Goal: Use online tool/utility: Utilize a website feature to perform a specific function

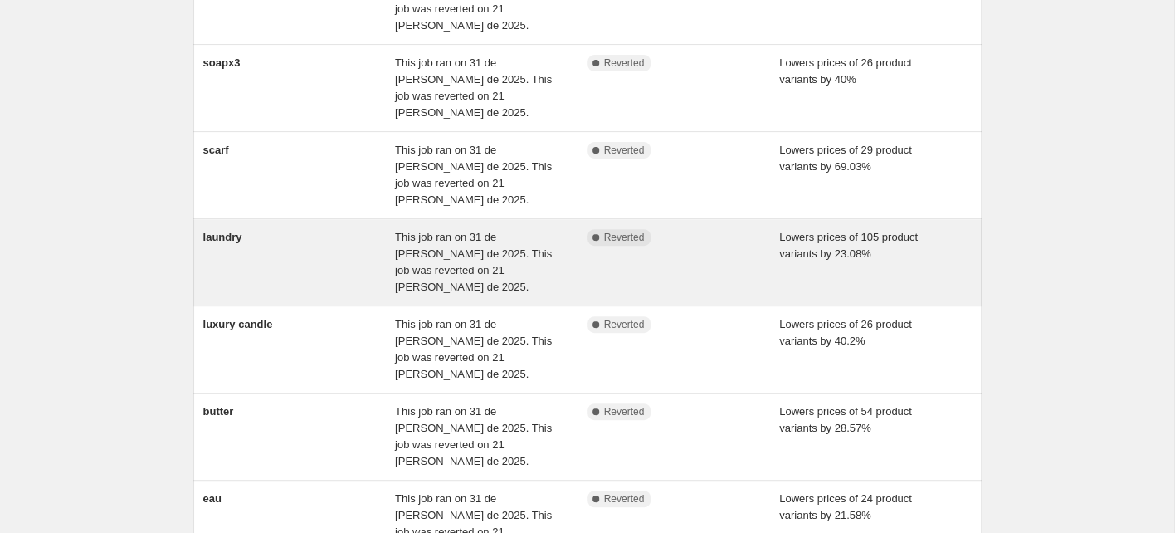
scroll to position [262, 0]
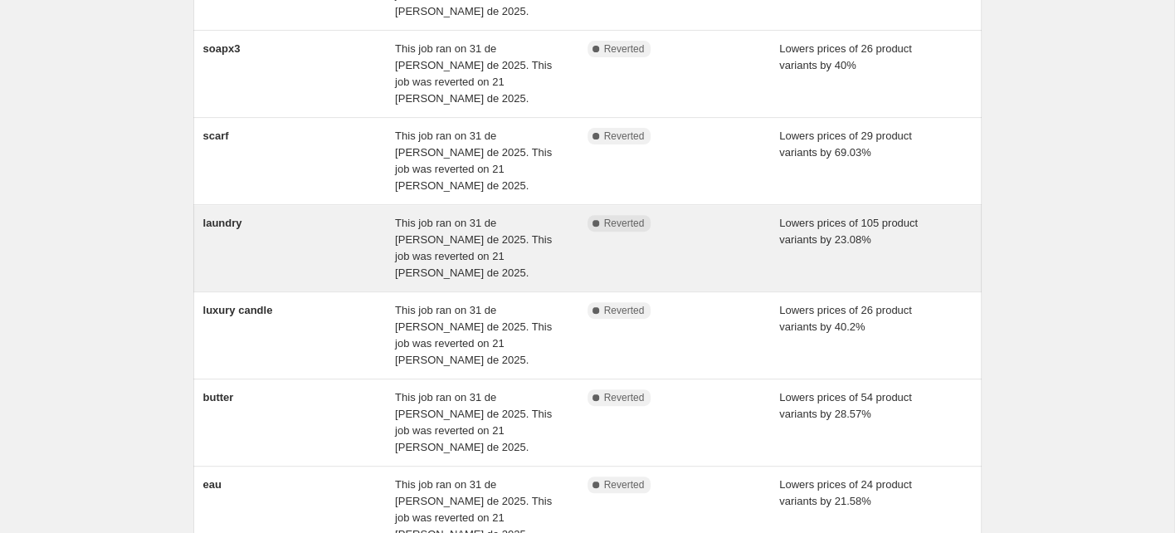
click at [328, 215] on div "laundry" at bounding box center [299, 248] width 193 height 66
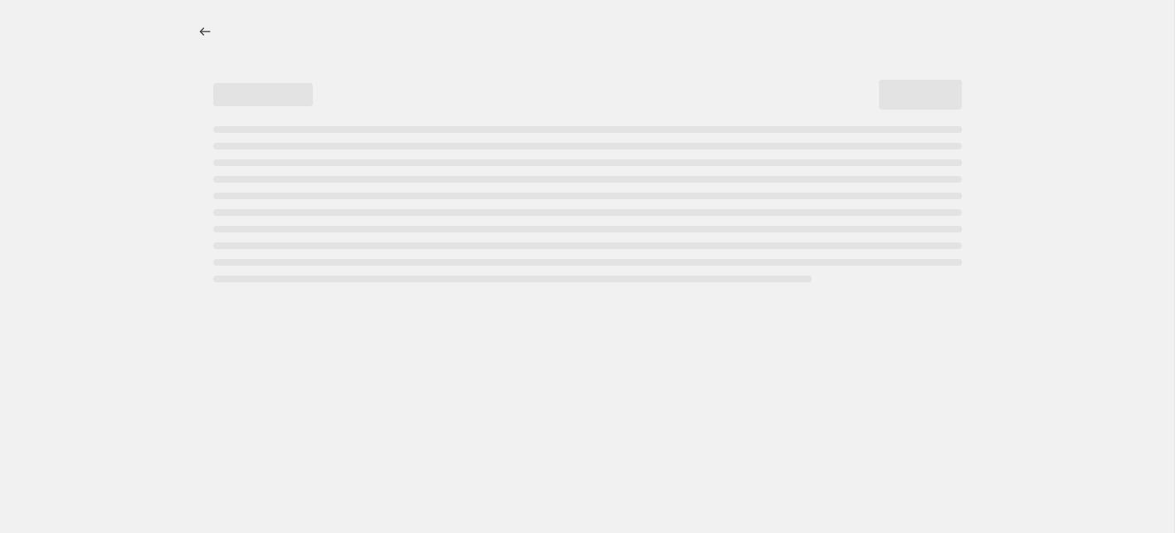
select select "percentage"
select select "collection"
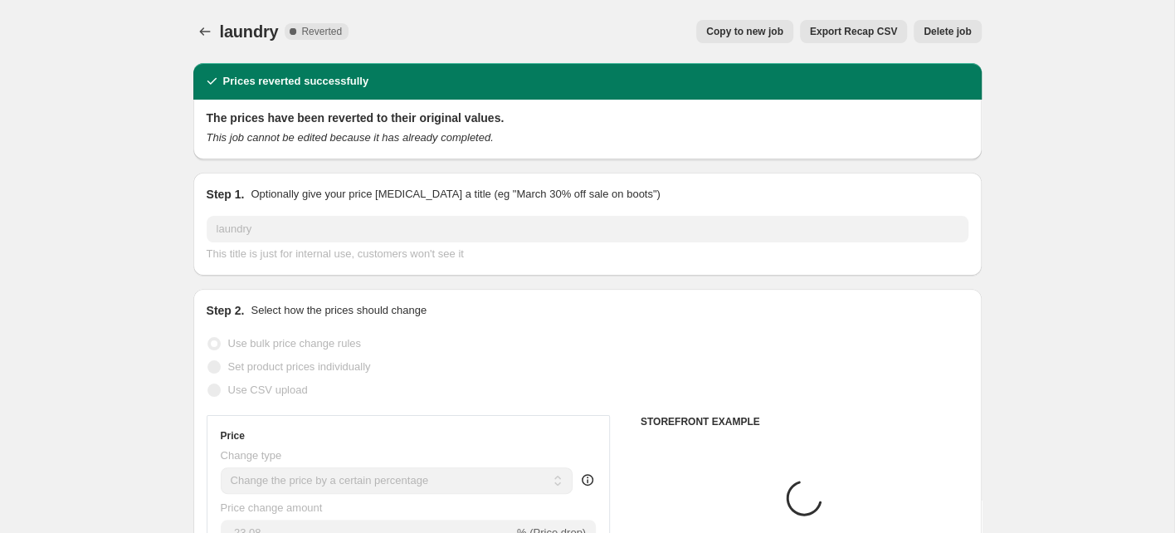
click at [747, 30] on span "Copy to new job" at bounding box center [744, 31] width 77 height 13
select select "percentage"
select select "collection"
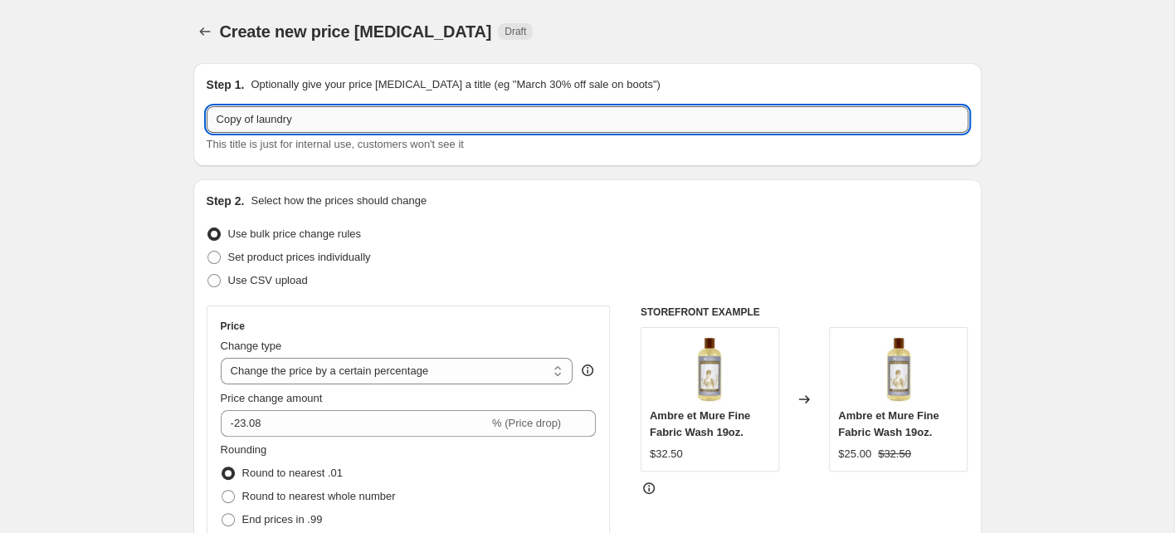
drag, startPoint x: 254, startPoint y: 120, endPoint x: 210, endPoint y: 121, distance: 44.0
click at [210, 121] on input "Copy of laundry" at bounding box center [588, 119] width 762 height 27
type input "25 laundry"
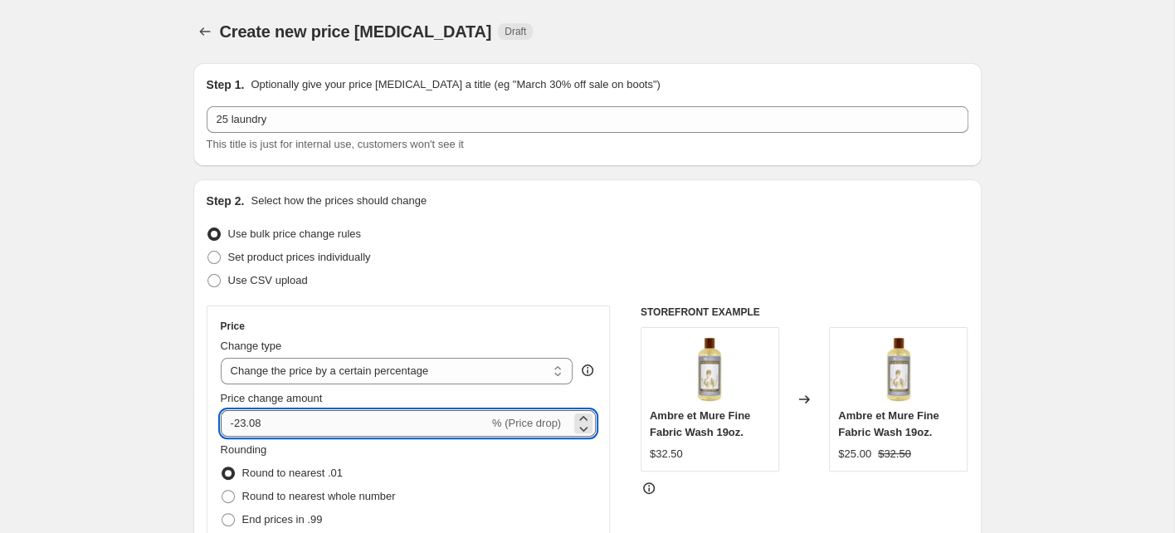
drag, startPoint x: 265, startPoint y: 418, endPoint x: 243, endPoint y: 420, distance: 21.6
click at [242, 420] on input "-23.08" at bounding box center [355, 423] width 268 height 27
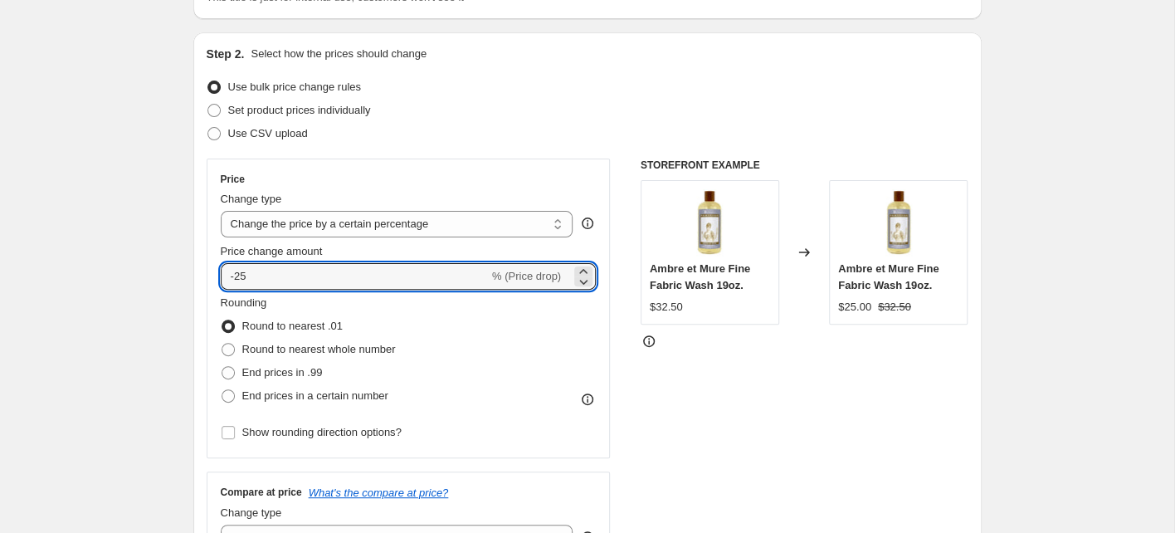
scroll to position [178, 0]
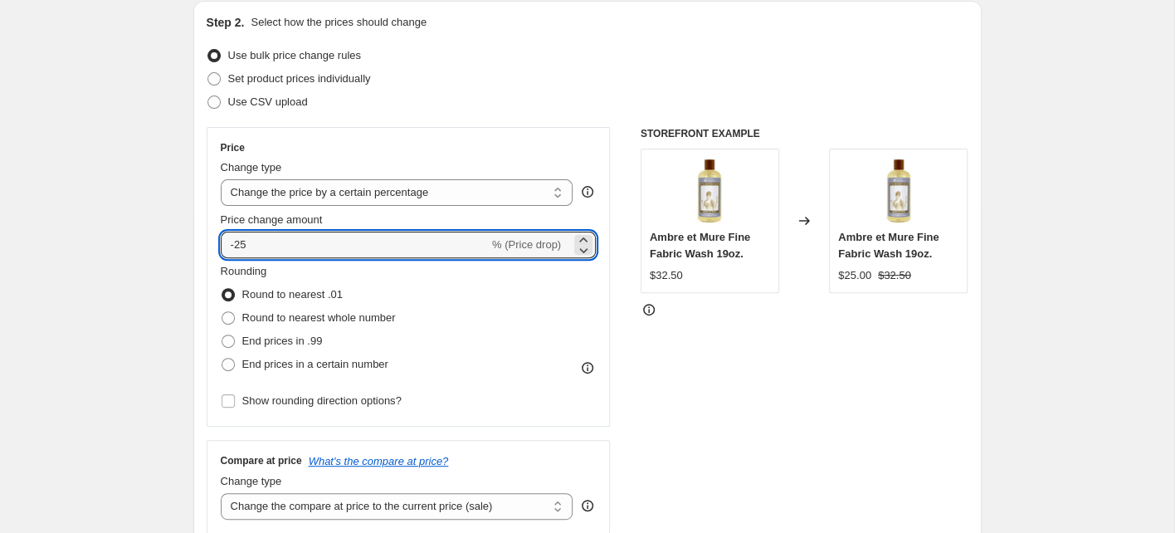
type input "-25"
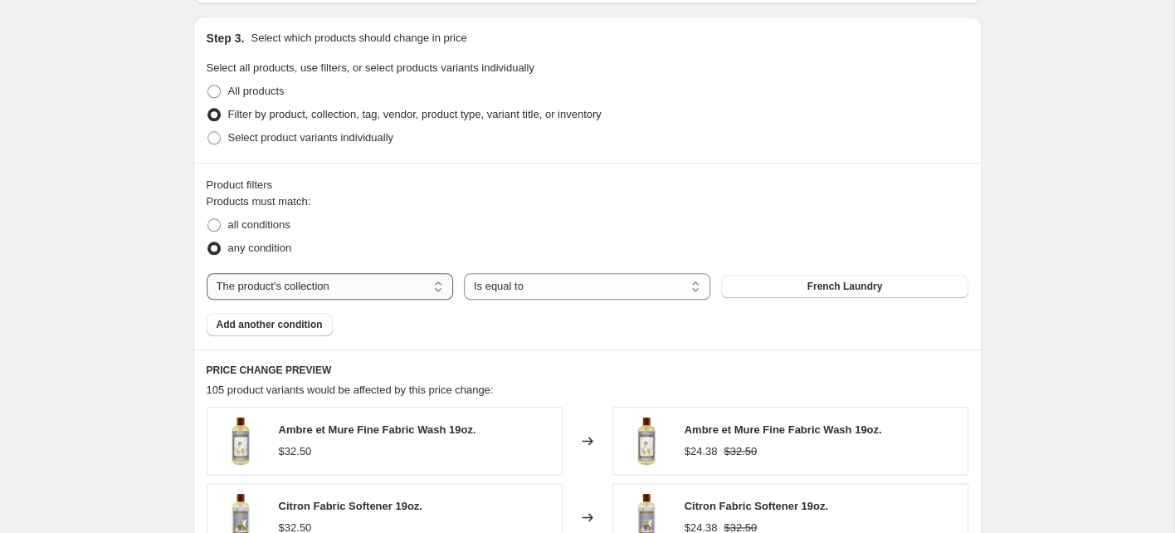
scroll to position [903, 0]
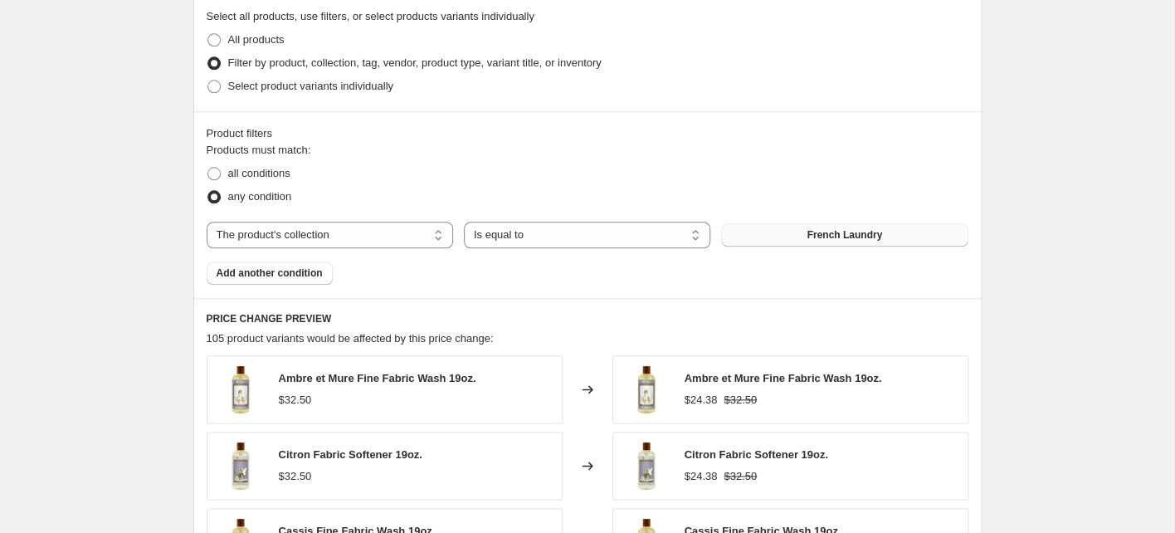
click at [873, 237] on span "French Laundry" at bounding box center [845, 234] width 76 height 13
click at [267, 273] on span "Add another condition" at bounding box center [270, 272] width 106 height 13
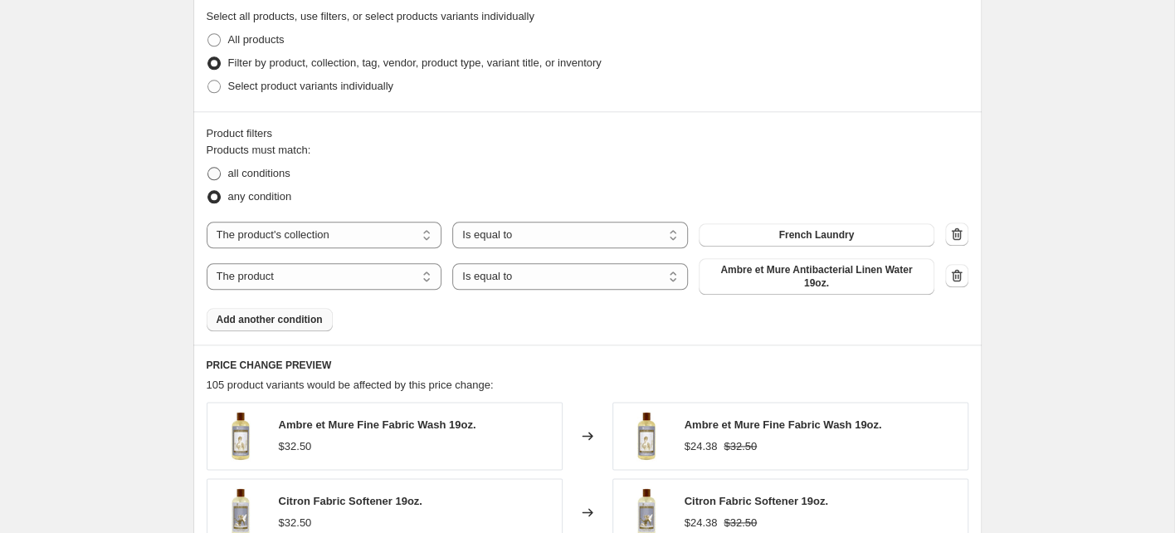
click at [214, 170] on span at bounding box center [213, 173] width 13 height 13
click at [208, 168] on input "all conditions" at bounding box center [207, 167] width 1 height 1
radio input "true"
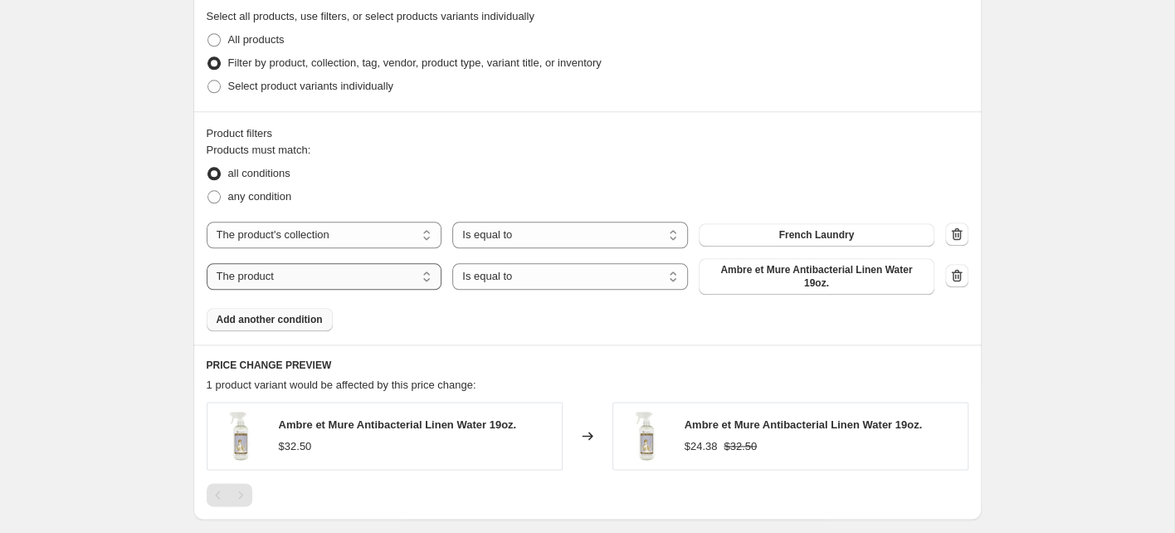
select select "collection"
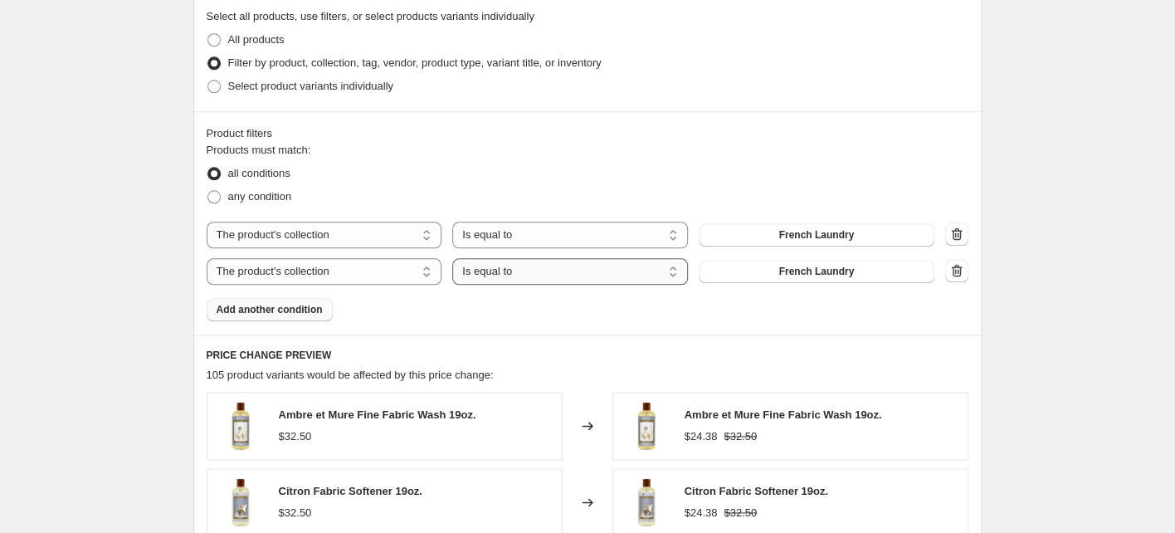
select select "not_equal"
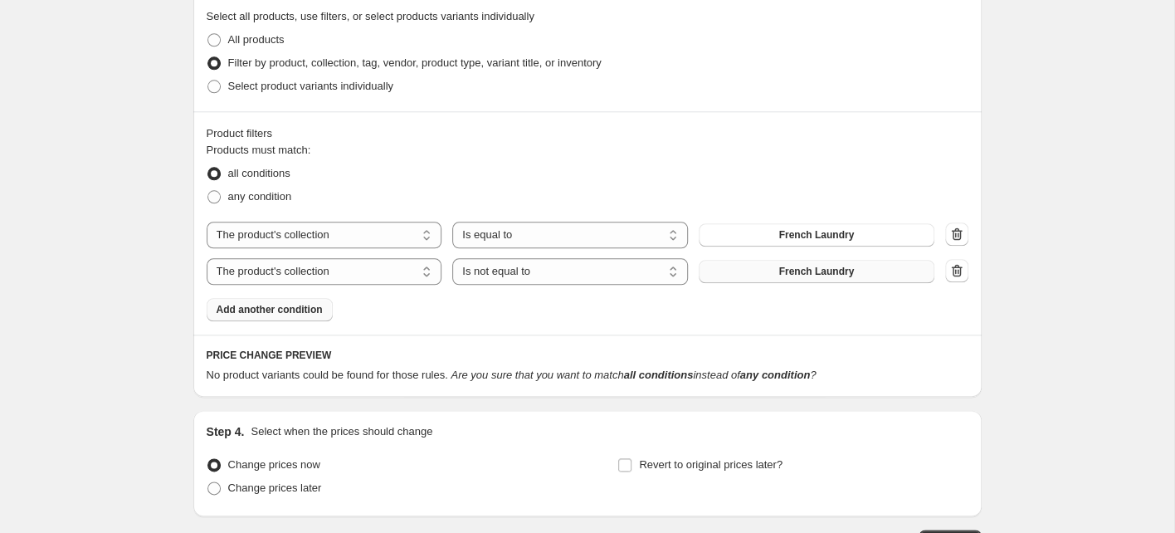
click at [814, 271] on span "French Laundry" at bounding box center [817, 271] width 76 height 13
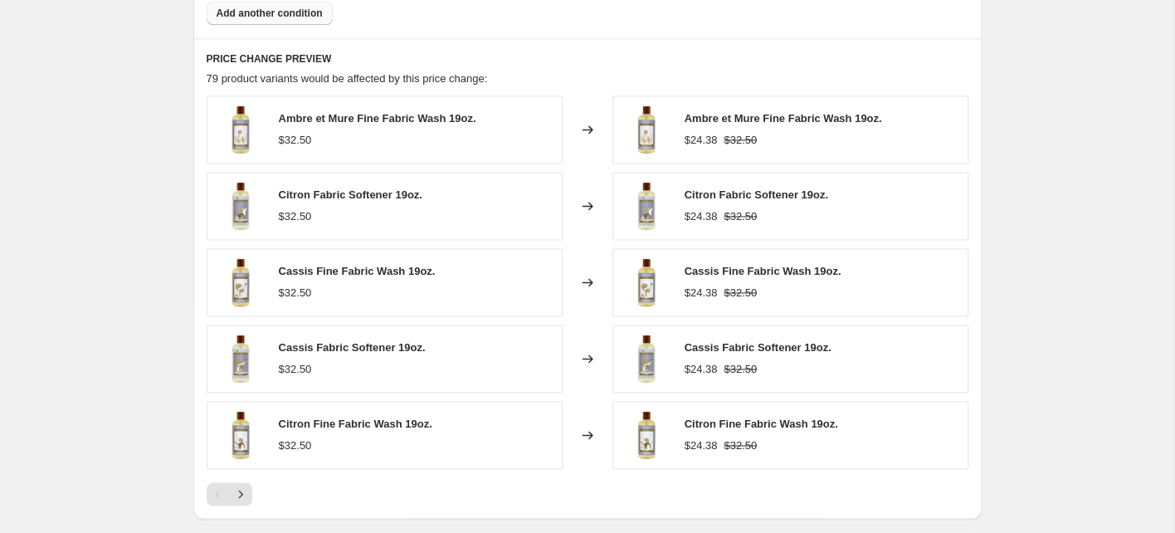
scroll to position [1438, 0]
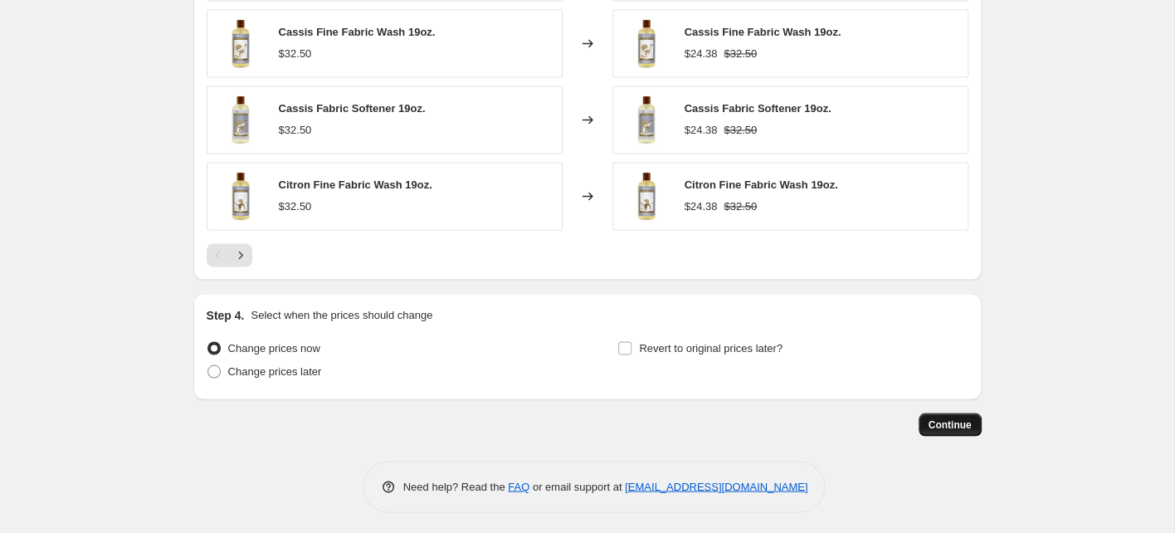
click at [937, 419] on span "Continue" at bounding box center [950, 423] width 43 height 13
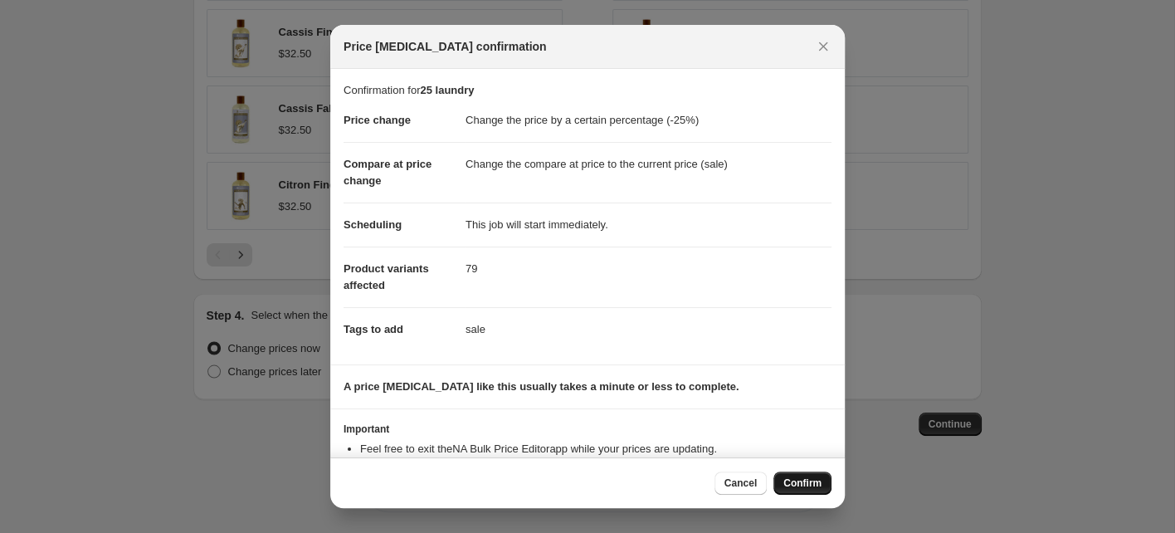
click at [797, 484] on span "Confirm" at bounding box center [802, 482] width 38 height 13
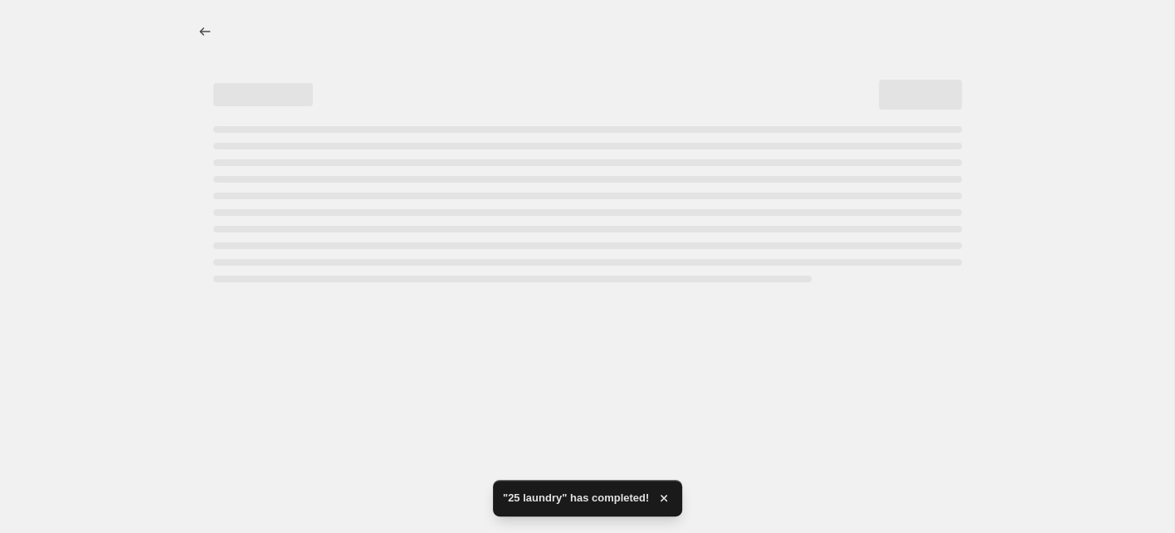
select select "percentage"
select select "collection"
select select "not_equal"
